Goal: Task Accomplishment & Management: Manage account settings

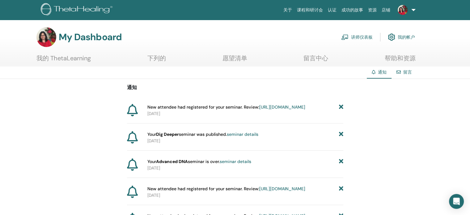
click at [259, 110] on link "[URL][DOMAIN_NAME]" at bounding box center [282, 107] width 46 height 6
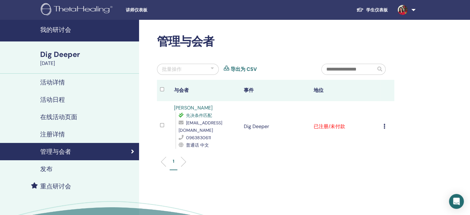
click at [388, 126] on div "取消注册 不自动认证 标记为已付费 标记为未付款 标记为缺席 完成并认证 下载证书" at bounding box center [387, 126] width 8 height 7
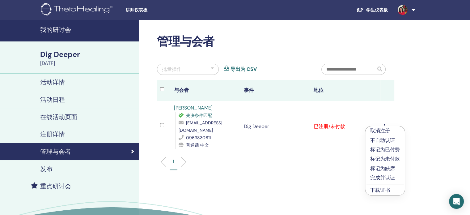
click at [395, 150] on p "标记为已付费" at bounding box center [385, 149] width 30 height 7
